Goal: Transaction & Acquisition: Download file/media

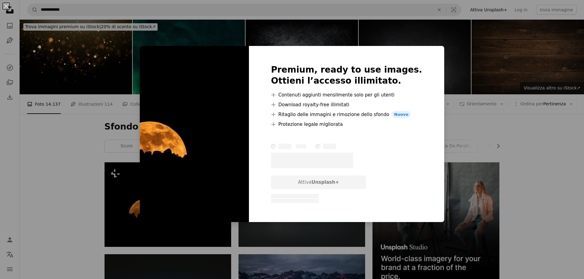
scroll to position [100, 0]
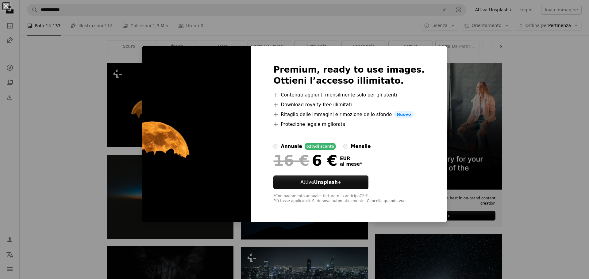
click at [77, 115] on div "An X shape Premium, ready to use images. Ottieni l’accesso illimitato. A plus s…" at bounding box center [294, 139] width 589 height 279
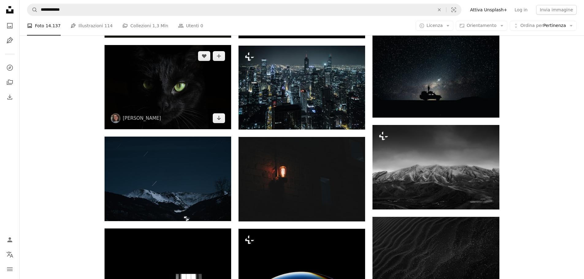
scroll to position [305, 0]
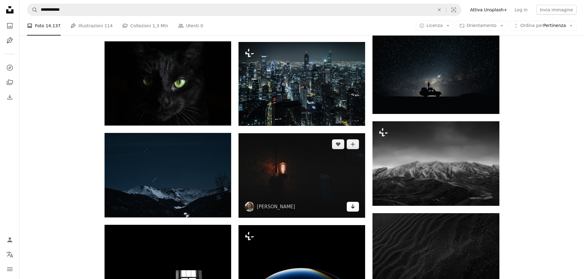
click at [354, 207] on icon "Download" at bounding box center [353, 206] width 4 height 4
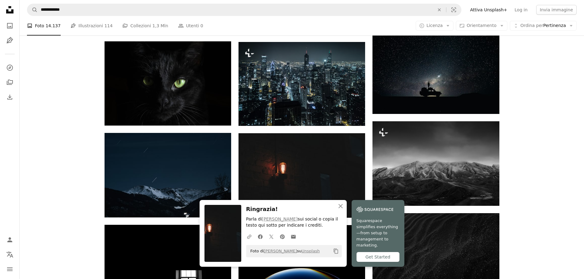
click at [489, 104] on icon "Arrow pointing down" at bounding box center [487, 102] width 5 height 7
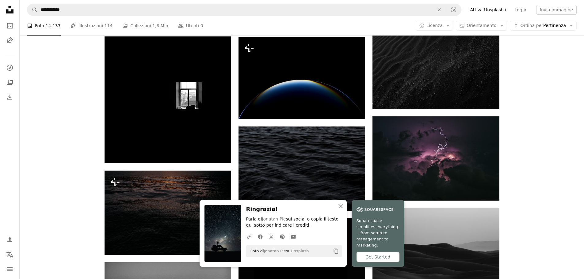
scroll to position [489, 0]
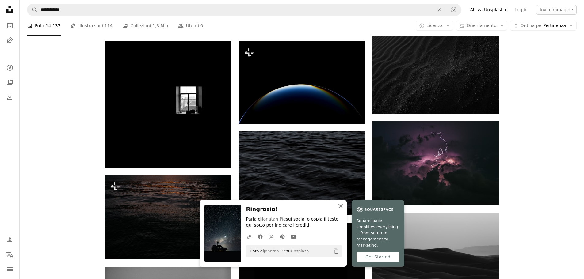
drag, startPoint x: 341, startPoint y: 211, endPoint x: 340, endPoint y: 208, distance: 3.7
click at [341, 210] on icon "An X shape" at bounding box center [340, 206] width 7 height 7
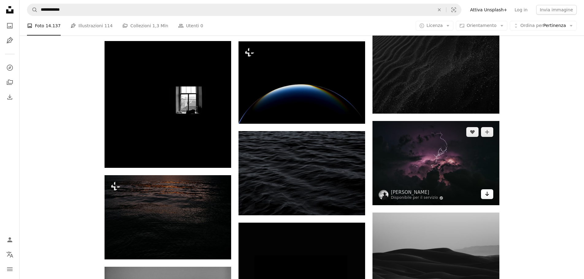
click at [487, 195] on icon "Arrow pointing down" at bounding box center [487, 193] width 5 height 7
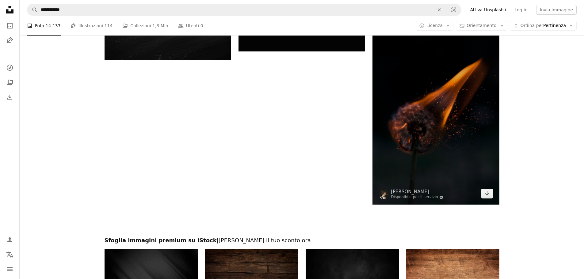
scroll to position [857, 0]
